Goal: Complete application form

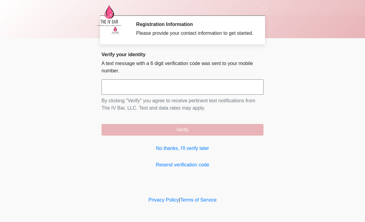
click at [204, 152] on link "No thanks, I'll verify later" at bounding box center [183, 148] width 162 height 7
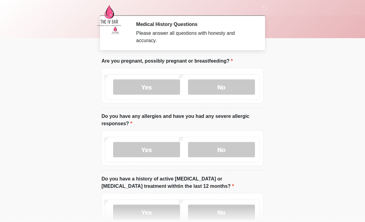
click at [211, 86] on label "No" at bounding box center [221, 86] width 67 height 15
click at [224, 148] on label "No" at bounding box center [221, 149] width 67 height 15
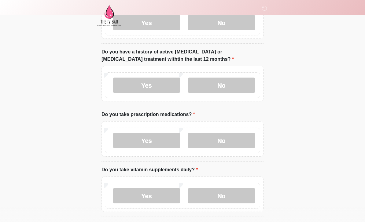
scroll to position [132, 0]
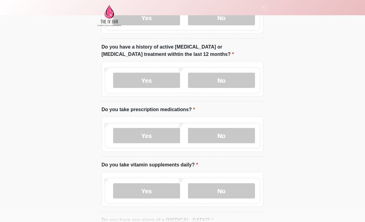
click at [233, 80] on label "No" at bounding box center [221, 80] width 67 height 15
click at [238, 135] on label "No" at bounding box center [221, 135] width 67 height 15
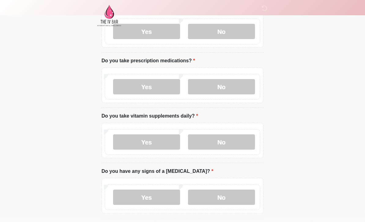
click at [237, 144] on label "No" at bounding box center [221, 142] width 67 height 15
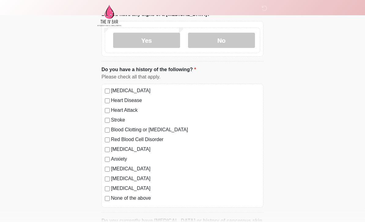
scroll to position [344, 0]
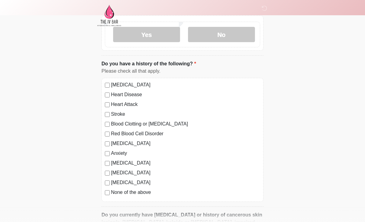
click at [112, 191] on label "None of the above" at bounding box center [185, 192] width 149 height 7
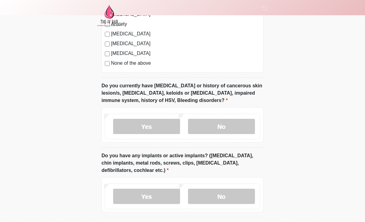
scroll to position [479, 0]
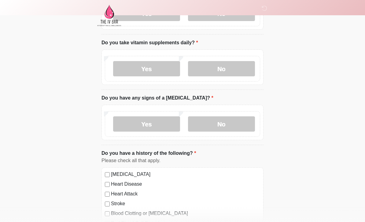
click at [229, 127] on label "No" at bounding box center [221, 123] width 67 height 15
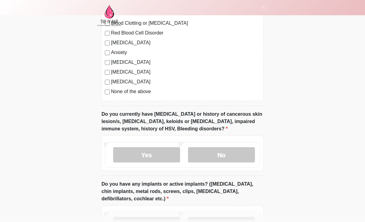
click at [235, 151] on label "No" at bounding box center [221, 155] width 67 height 15
click at [238, 222] on label "No" at bounding box center [221, 224] width 67 height 15
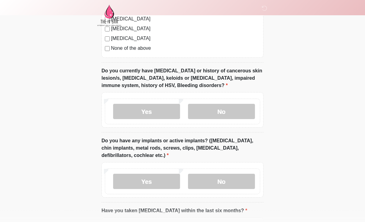
scroll to position [496, 0]
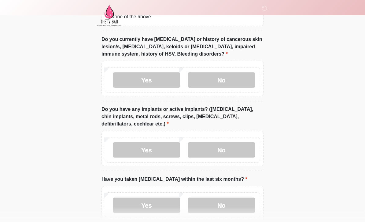
scroll to position [553, 0]
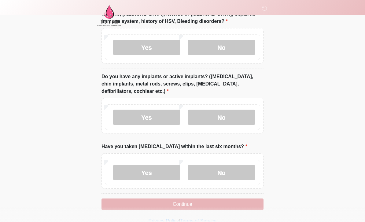
click at [224, 207] on button "Continue" at bounding box center [183, 205] width 162 height 12
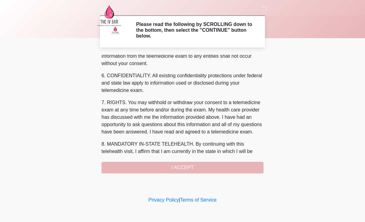
scroll to position [220, 0]
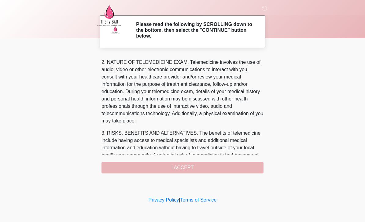
click at [352, 193] on body "‎ ‎ Please read the following by SCROLLING down to the bottom, then select the …" at bounding box center [182, 111] width 365 height 222
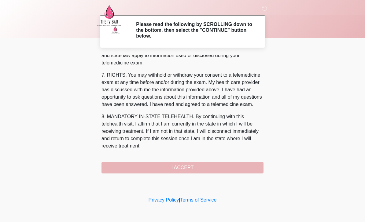
scroll to position [255, 0]
click at [180, 171] on button "I ACCEPT" at bounding box center [183, 168] width 162 height 12
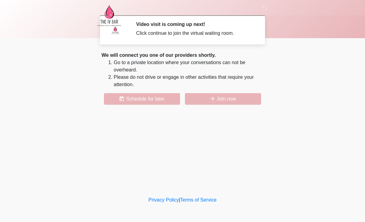
click at [218, 102] on button "Join now" at bounding box center [223, 99] width 76 height 12
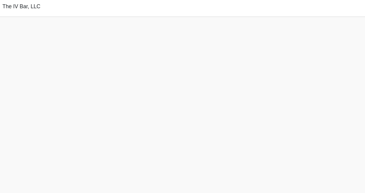
scroll to position [22, 0]
